Goal: Transaction & Acquisition: Purchase product/service

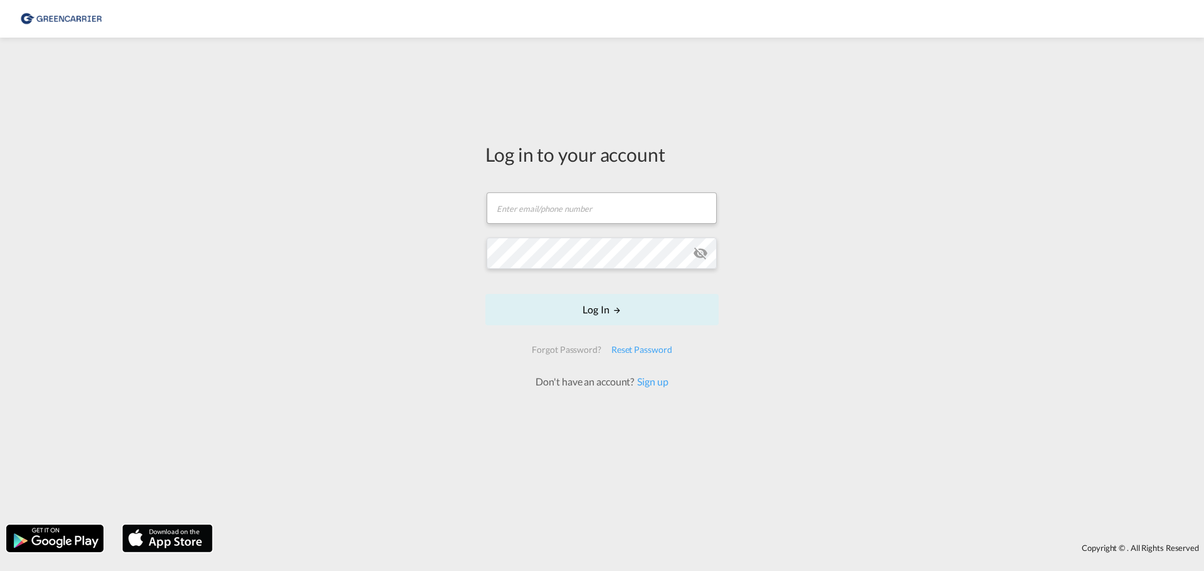
click at [556, 230] on form "Email field is required Password field is required Log In Forgot Password? Rese…" at bounding box center [601, 284] width 233 height 209
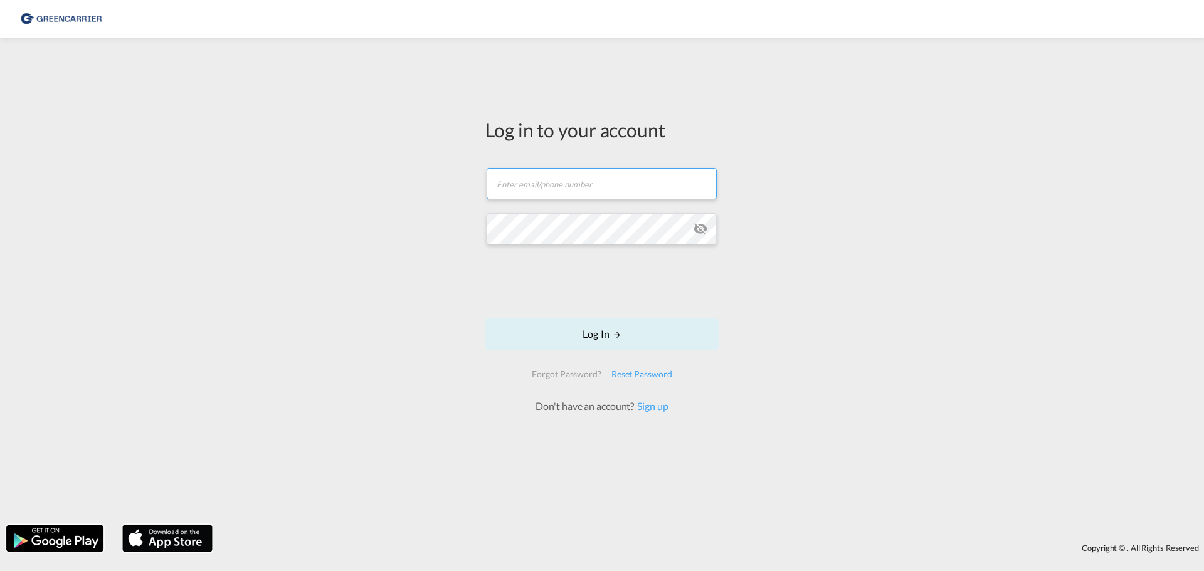
click at [547, 185] on input "text" at bounding box center [602, 183] width 230 height 31
type input "[EMAIL_ADDRESS][PERSON_NAME][PERSON_NAME][DOMAIN_NAME]"
click at [485, 319] on button "Log In" at bounding box center [601, 334] width 233 height 31
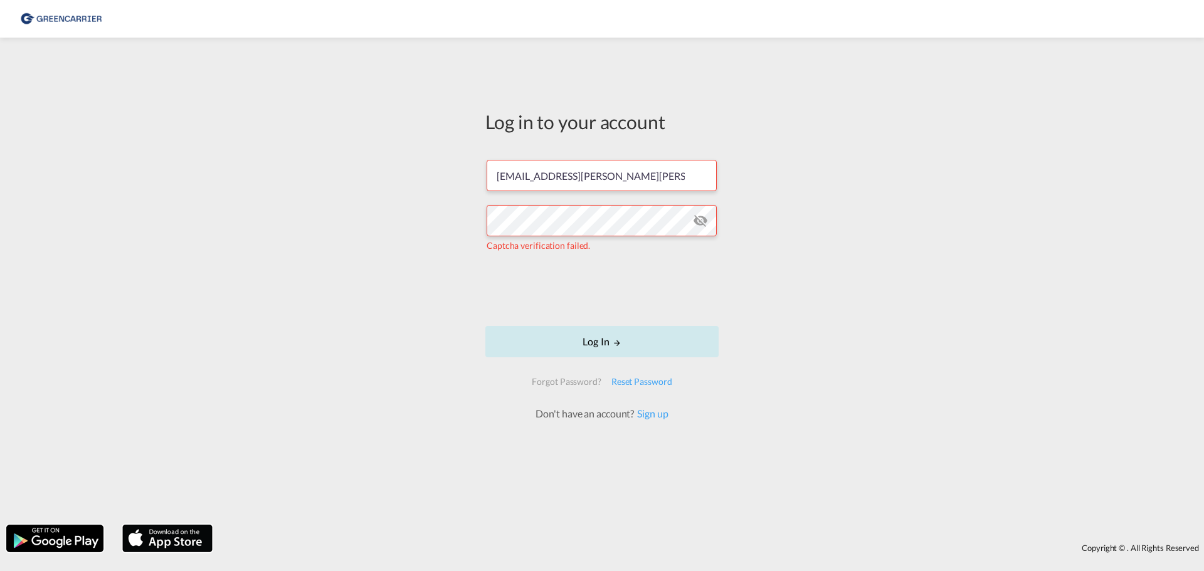
click at [612, 346] on button "Log In" at bounding box center [601, 341] width 233 height 31
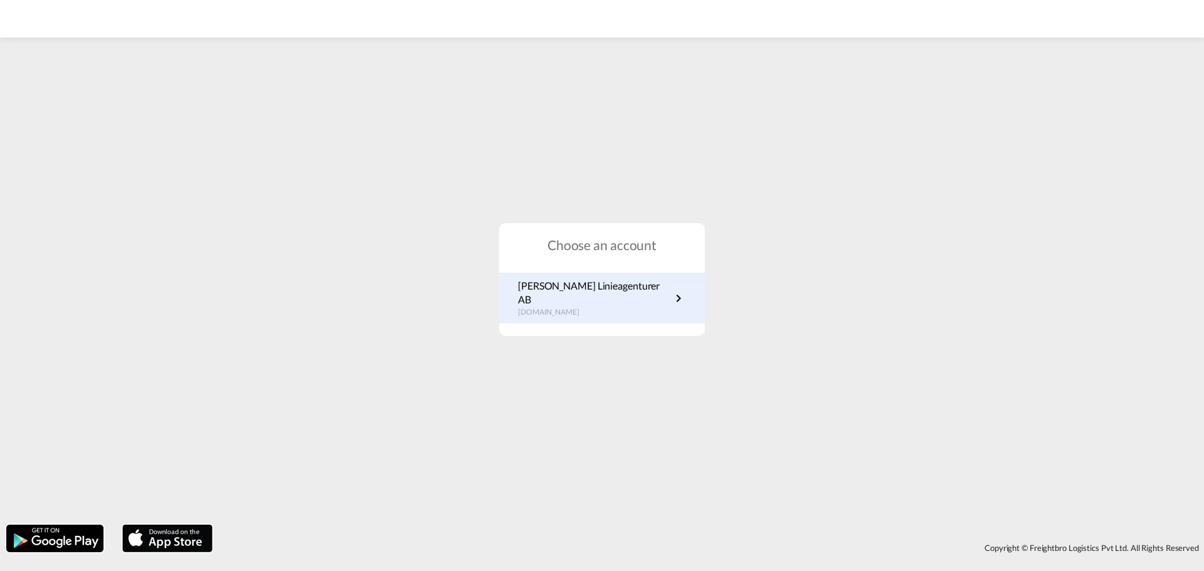
click at [617, 300] on p "[PERSON_NAME] Linieagenturer AB" at bounding box center [594, 293] width 153 height 28
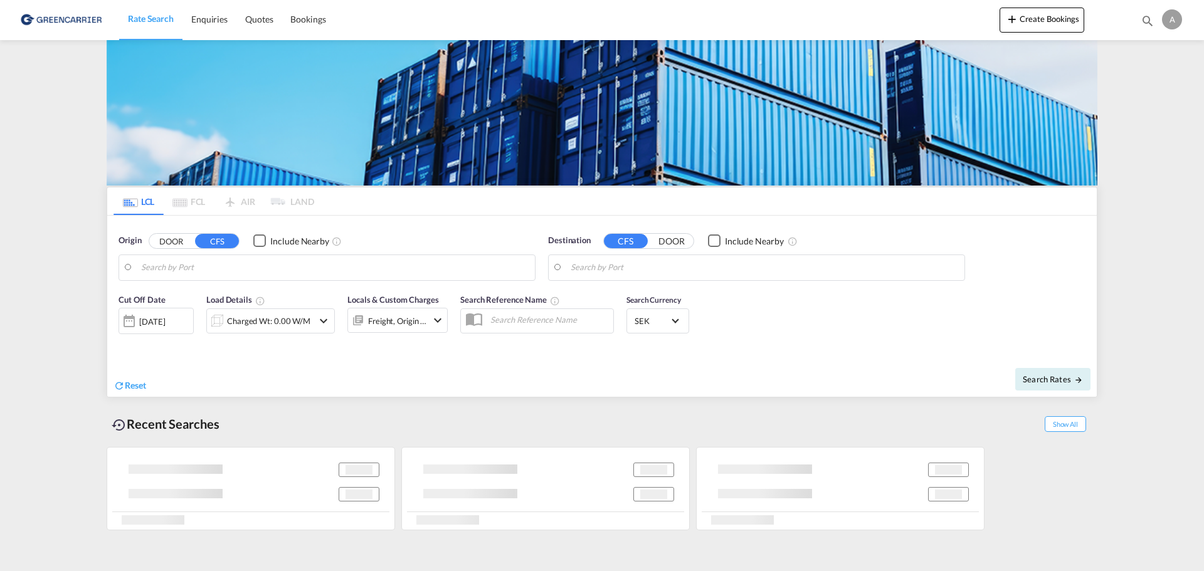
type input "SE-72100, [GEOGRAPHIC_DATA], [GEOGRAPHIC_DATA]"
type input "Honolulu, HI, USHNL"
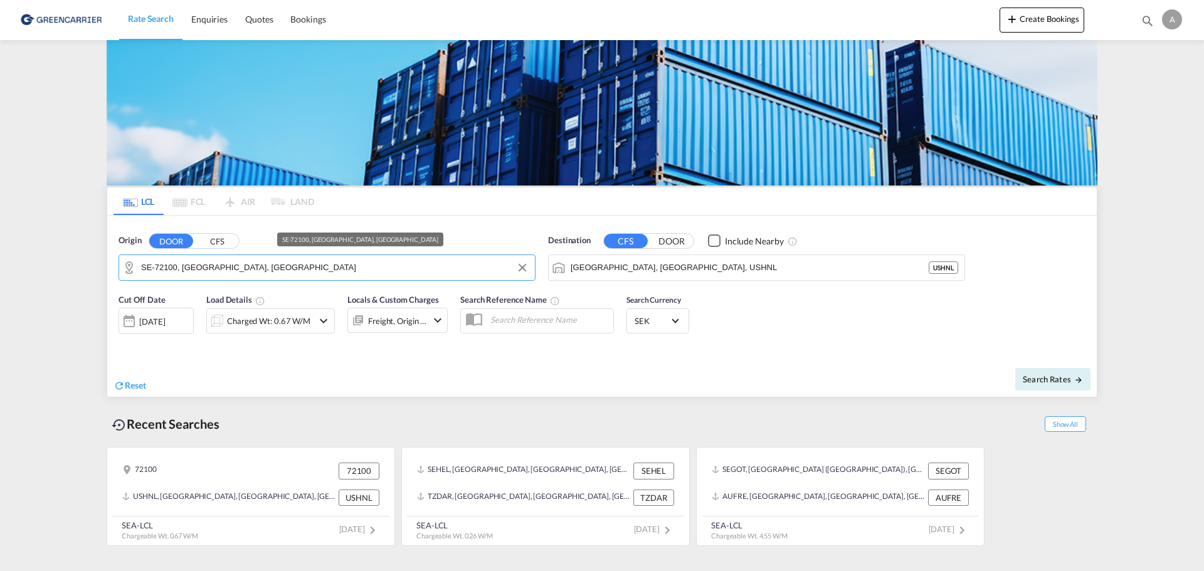
click at [275, 264] on input "SE-72100, Västerås, Västmanland" at bounding box center [335, 267] width 388 height 19
drag, startPoint x: 275, startPoint y: 265, endPoint x: 118, endPoint y: 260, distance: 156.9
click at [118, 260] on div "Origin DOOR CFS SE-72100, Västerås, Västmanland SE - 72100" at bounding box center [327, 257] width 430 height 59
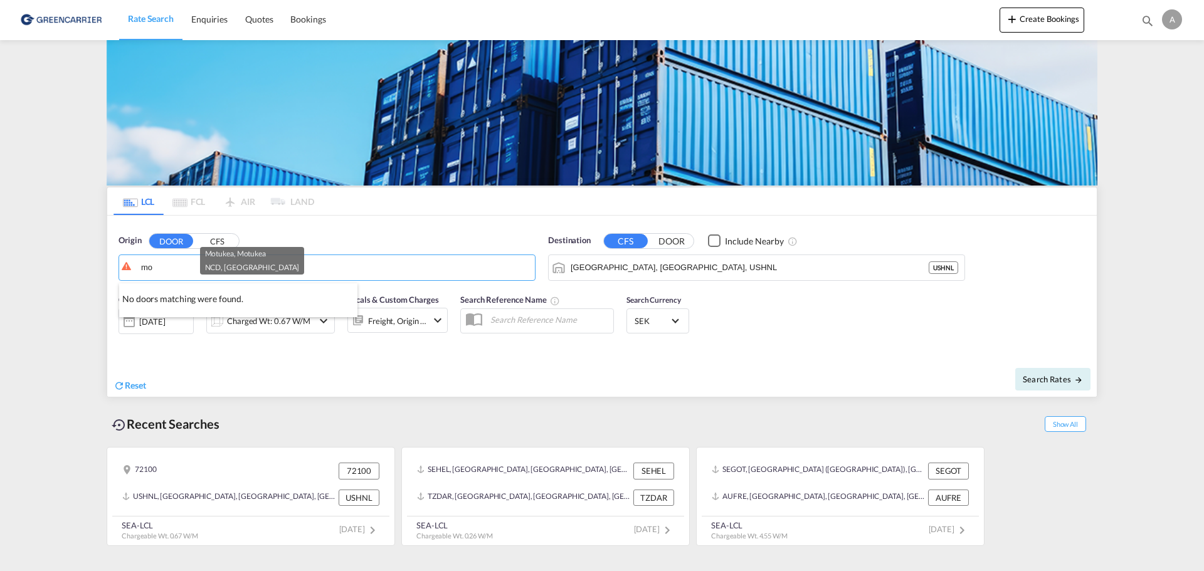
type input "m"
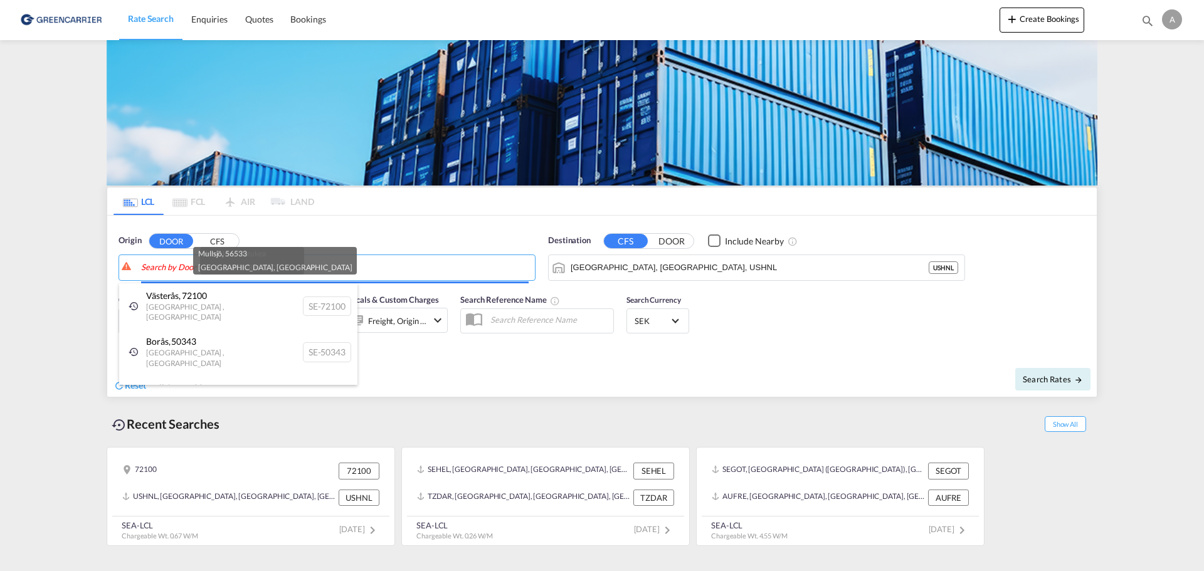
click at [146, 267] on body "Rate Search Enquiries Quotes Bookings Rate Search Enquiries" at bounding box center [602, 285] width 1204 height 571
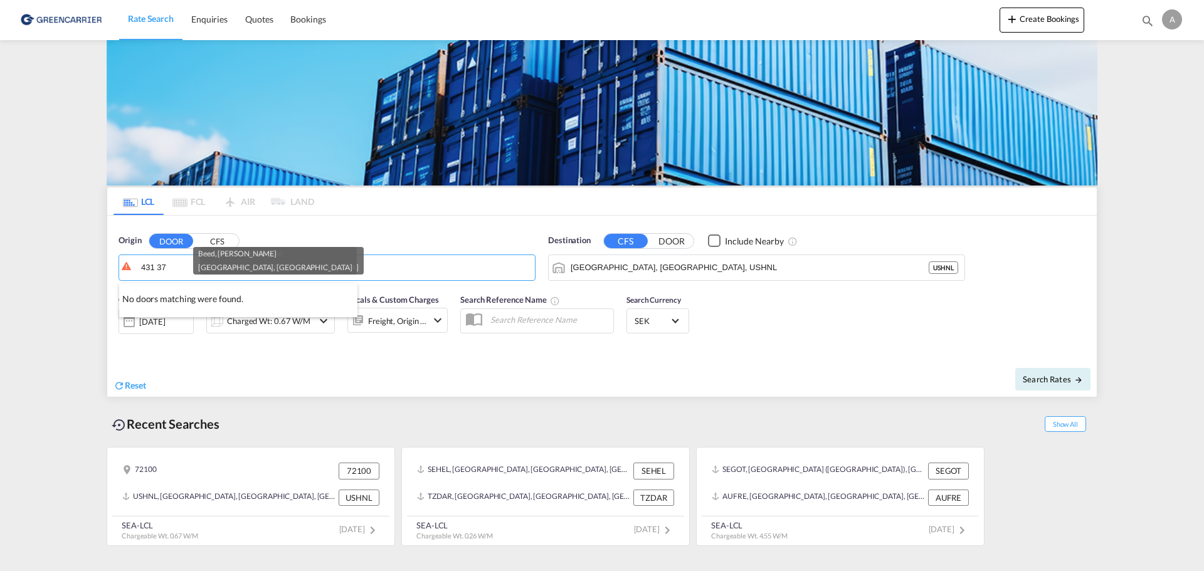
type input "431 37"
click at [225, 239] on button "CFS" at bounding box center [217, 241] width 44 height 14
click at [177, 267] on input "431 37" at bounding box center [335, 267] width 388 height 19
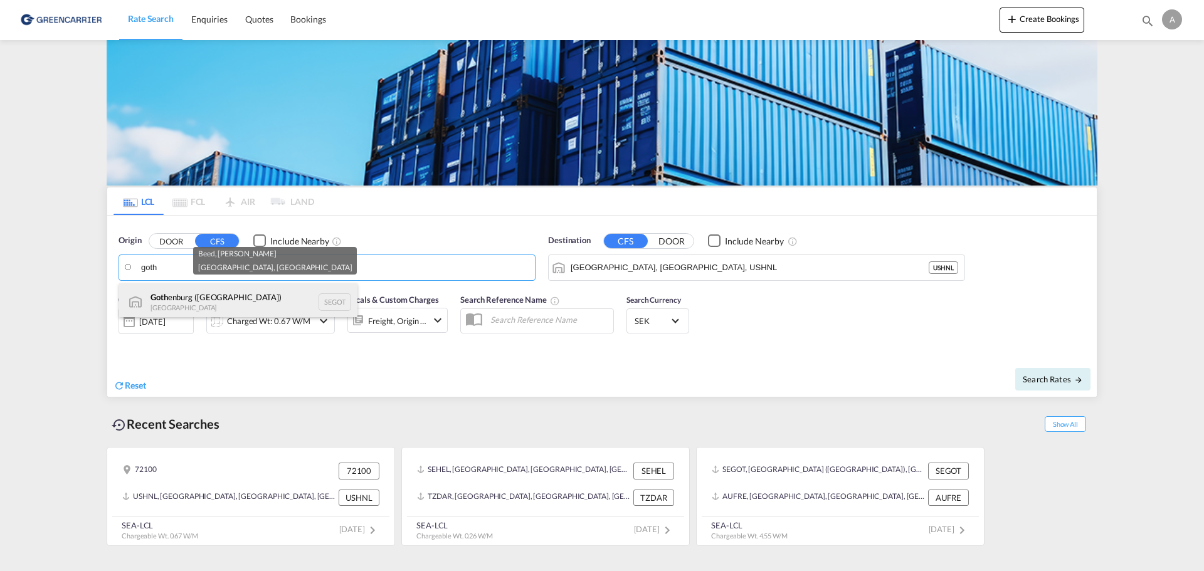
click at [184, 299] on div "Goth enburg (Goteborg) Sweden SEGOT" at bounding box center [238, 303] width 238 height 38
type input "Gothenburg (Goteborg), SEGOT"
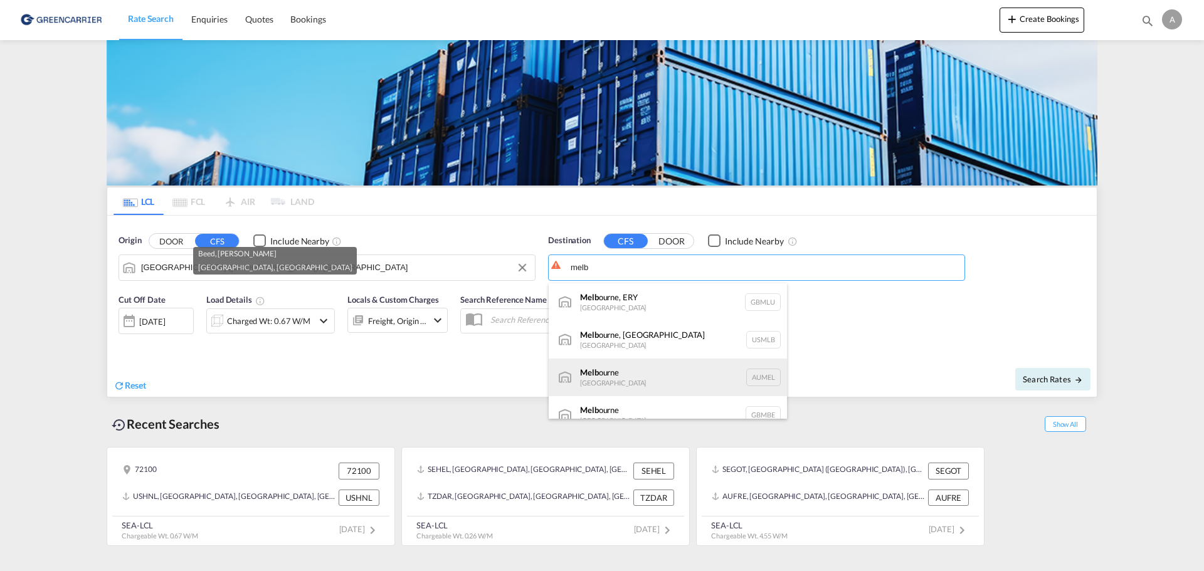
click at [610, 376] on div "Melb ourne Australia AUMEL" at bounding box center [668, 378] width 238 height 38
type input "Melbourne, AUMEL"
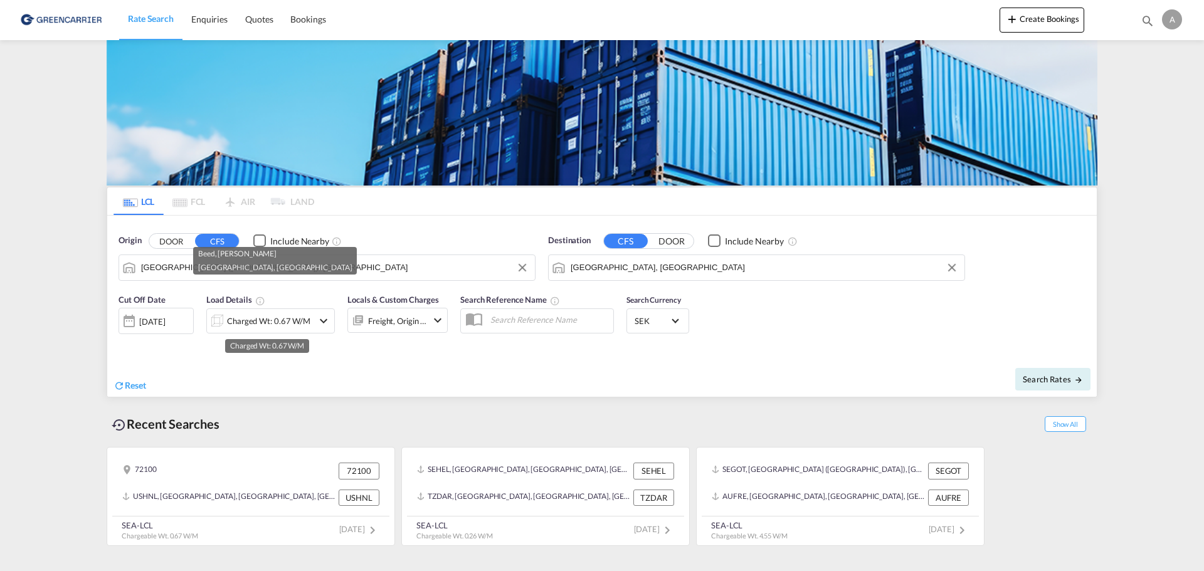
click at [262, 324] on div "Charged Wt: 0.67 W/M" at bounding box center [268, 321] width 83 height 18
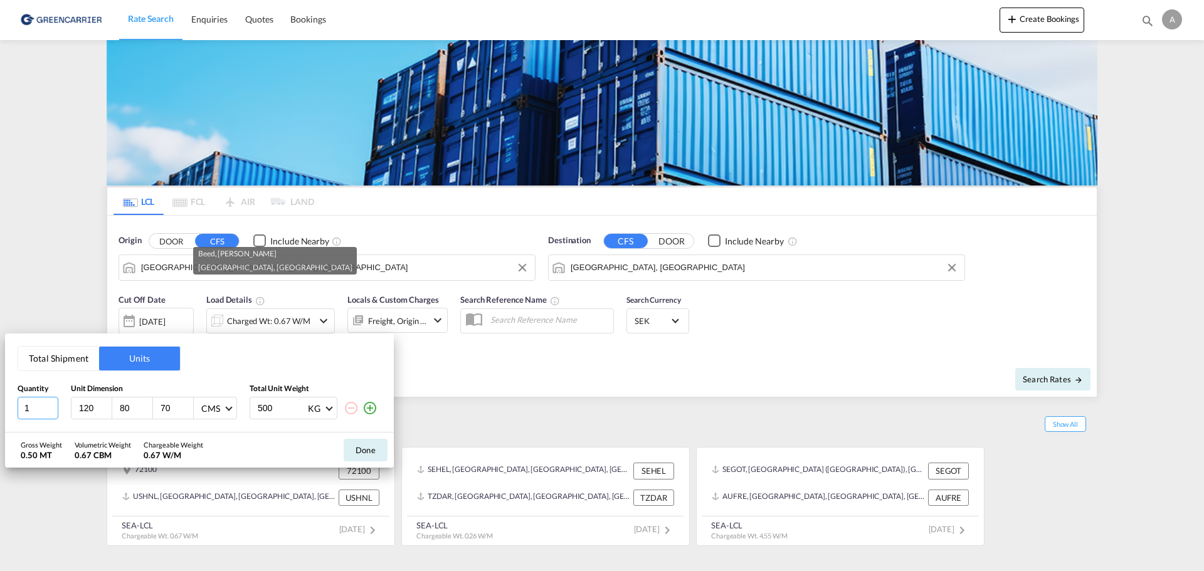
click at [49, 404] on input "1" at bounding box center [38, 408] width 41 height 23
type input "80"
type input "120"
type input "95"
click at [281, 411] on input "500" at bounding box center [282, 408] width 50 height 21
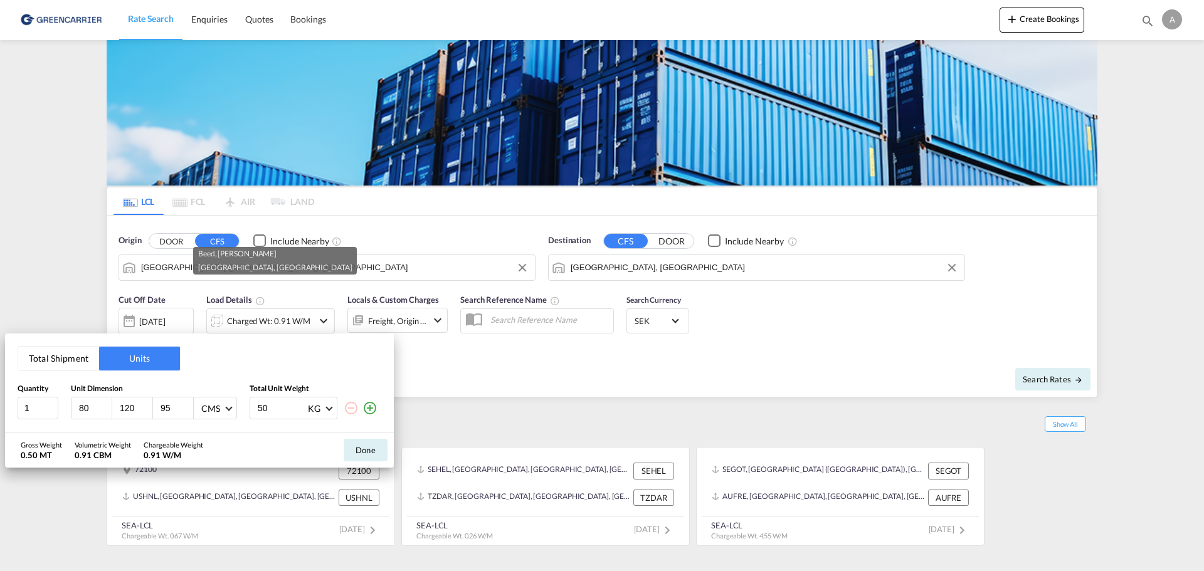
type input "5"
type input "360"
click at [374, 448] on button "Done" at bounding box center [366, 450] width 44 height 23
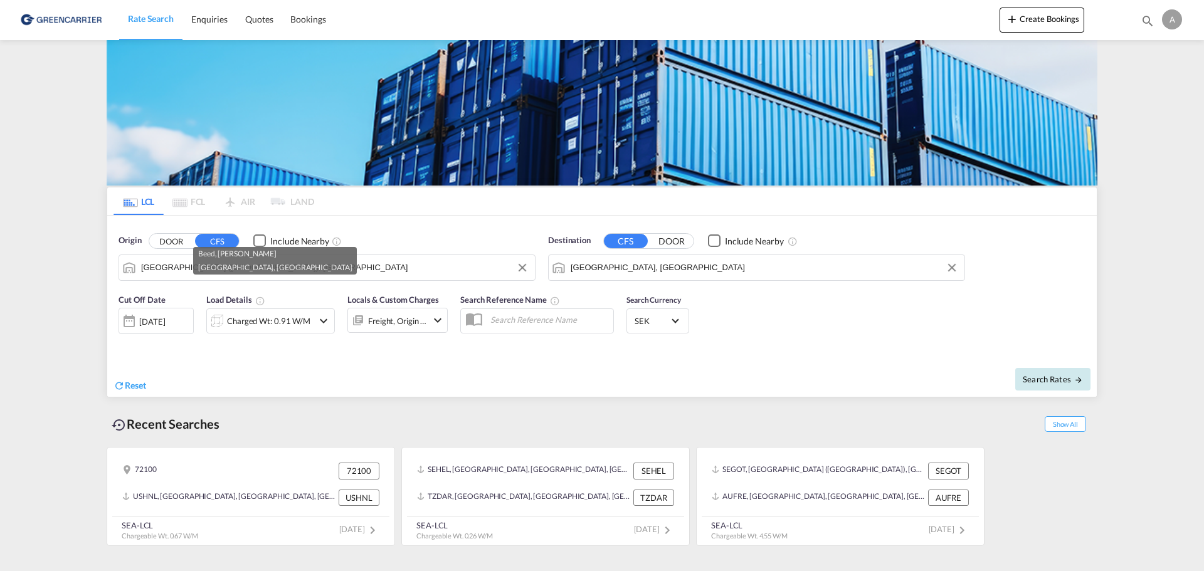
click at [1039, 376] on span "Search Rates" at bounding box center [1053, 379] width 60 height 10
type input "SEGOT to AUMEL / 11 Aug 2025"
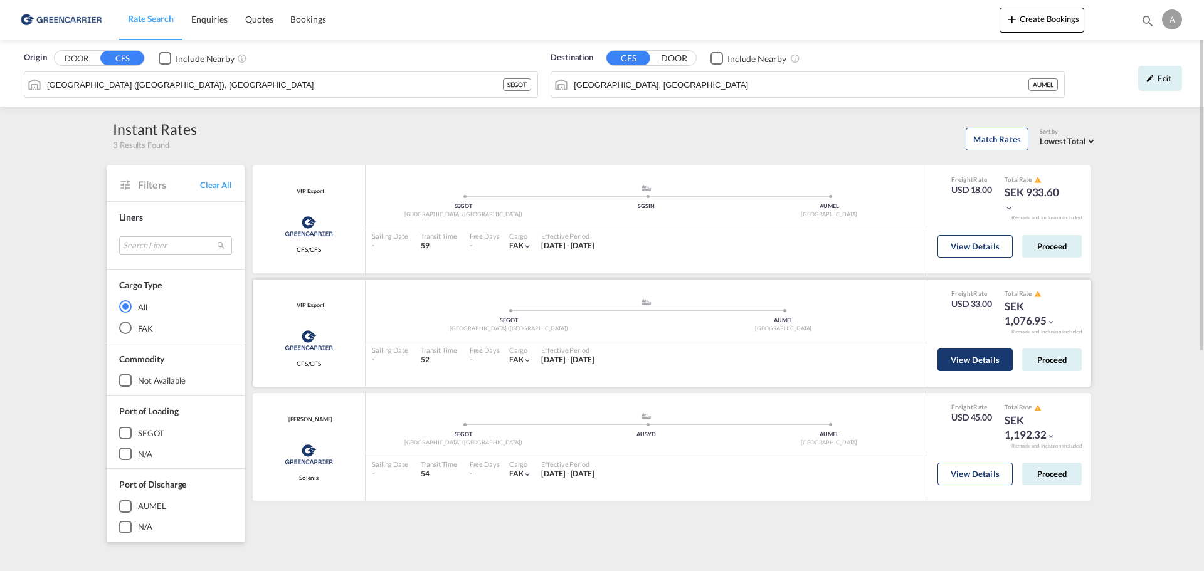
click at [980, 359] on button "View Details" at bounding box center [975, 360] width 75 height 23
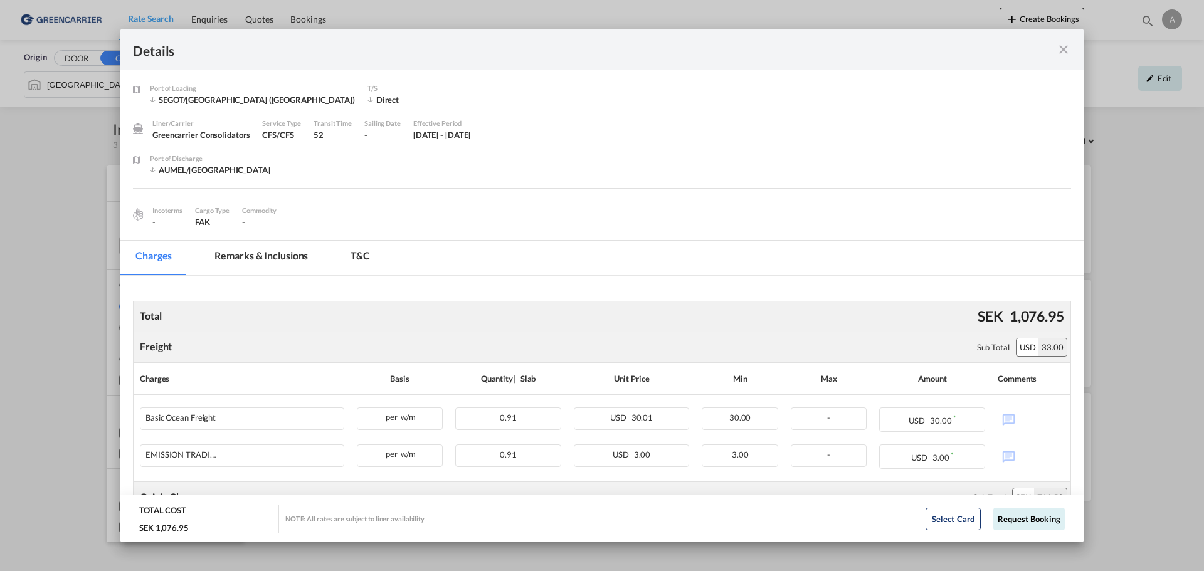
click at [1061, 50] on md-icon "icon-close fg-AAA8AD m-0 cursor" at bounding box center [1063, 49] width 15 height 15
